Goal: Information Seeking & Learning: Learn about a topic

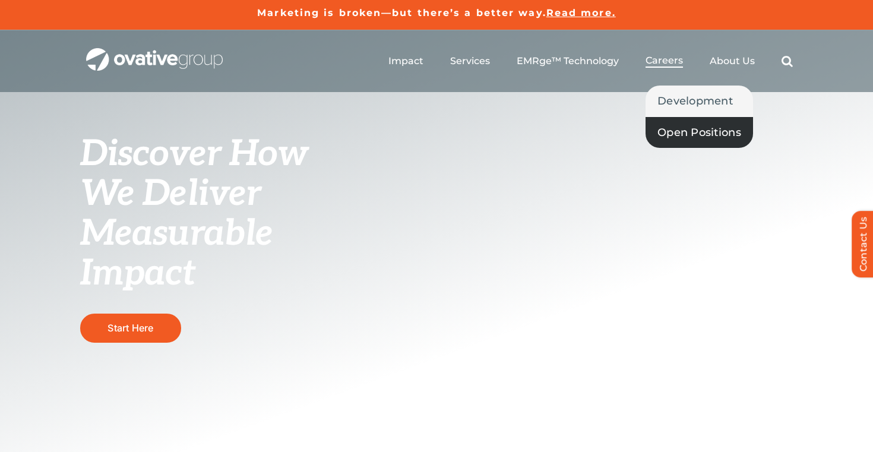
click at [688, 129] on span "Open Positions" at bounding box center [699, 132] width 84 height 17
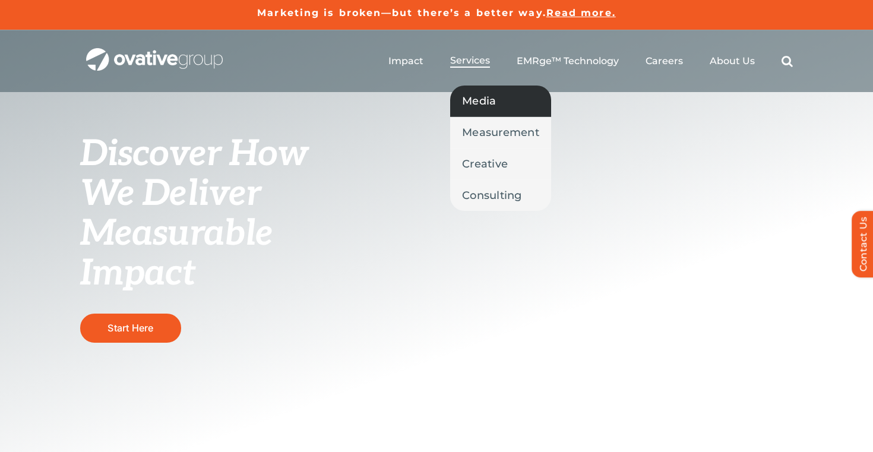
click at [489, 97] on span "Media" at bounding box center [479, 101] width 34 height 17
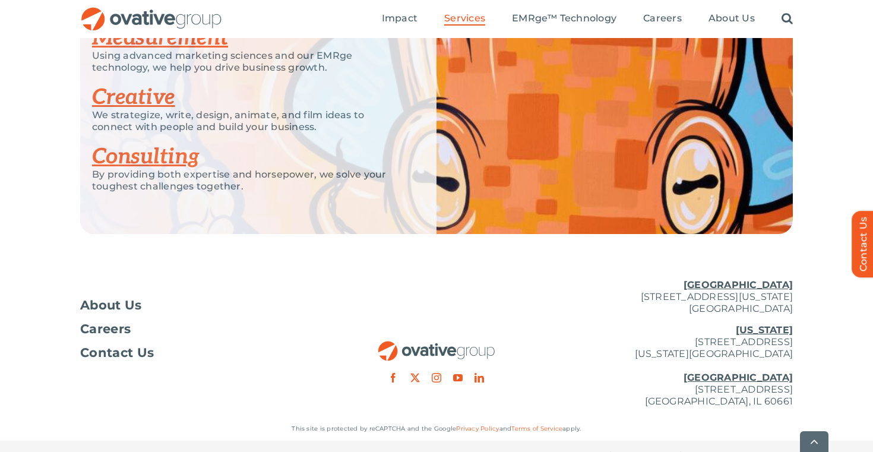
scroll to position [2661, 0]
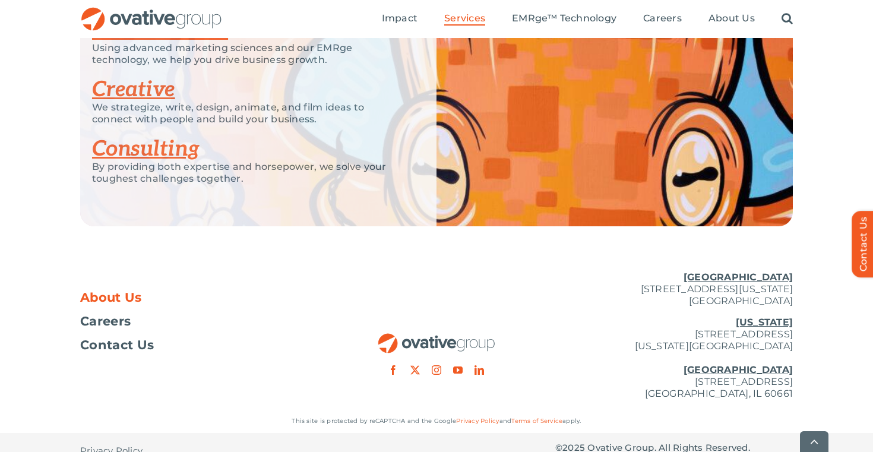
click at [119, 298] on span "About Us" at bounding box center [111, 298] width 62 height 12
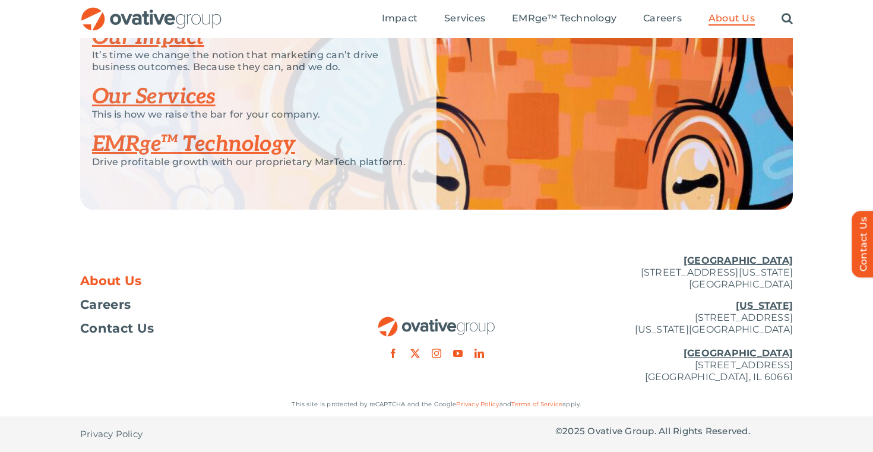
scroll to position [2603, 0]
click at [111, 308] on span "Careers" at bounding box center [105, 305] width 50 height 12
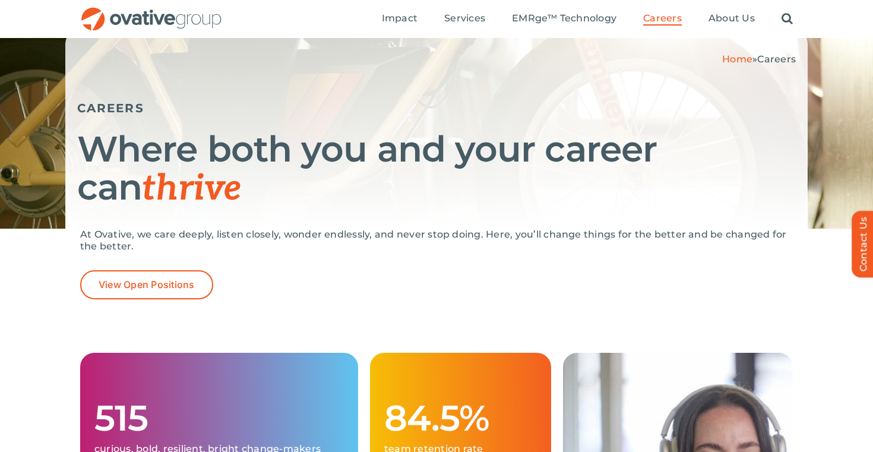
scroll to position [90, 0]
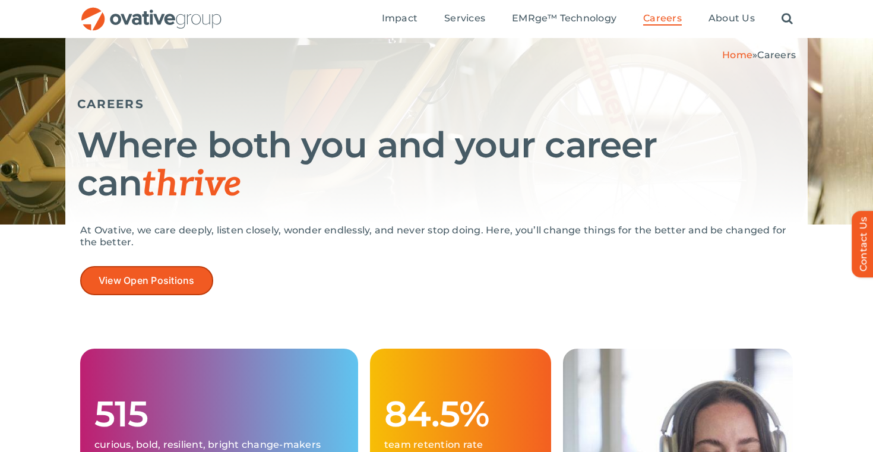
click at [169, 281] on span "View Open Positions" at bounding box center [147, 280] width 96 height 11
